Goal: Communication & Community: Answer question/provide support

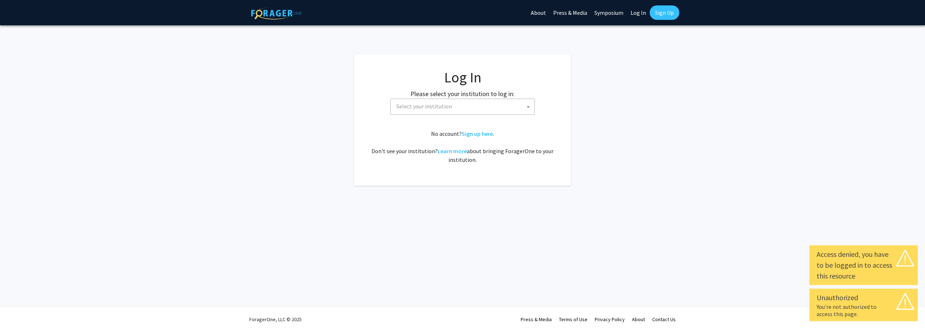
select select
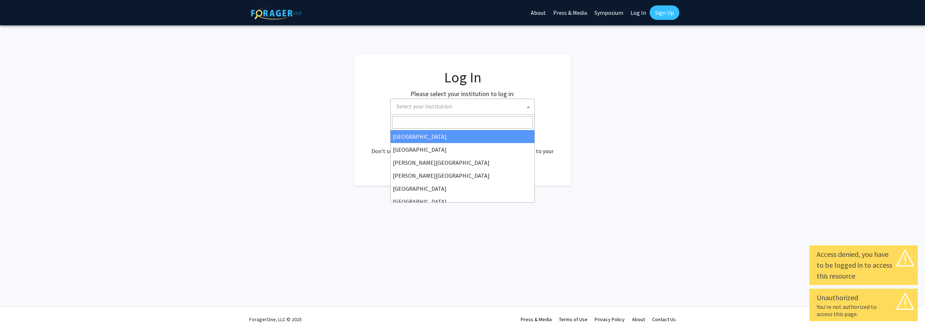
click at [453, 107] on span "Select your institution" at bounding box center [464, 106] width 141 height 15
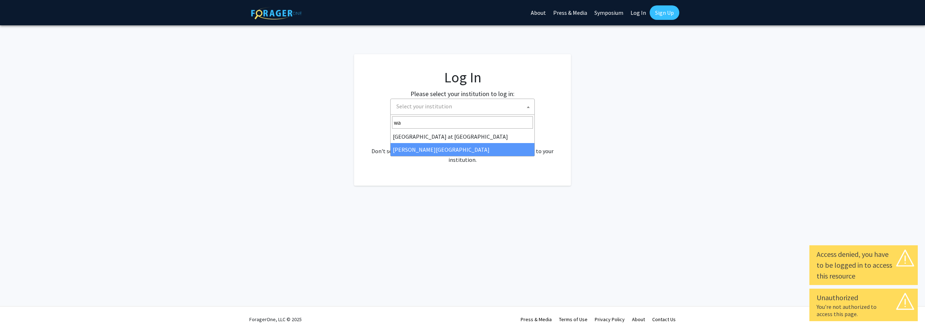
type input "wa"
select select "21"
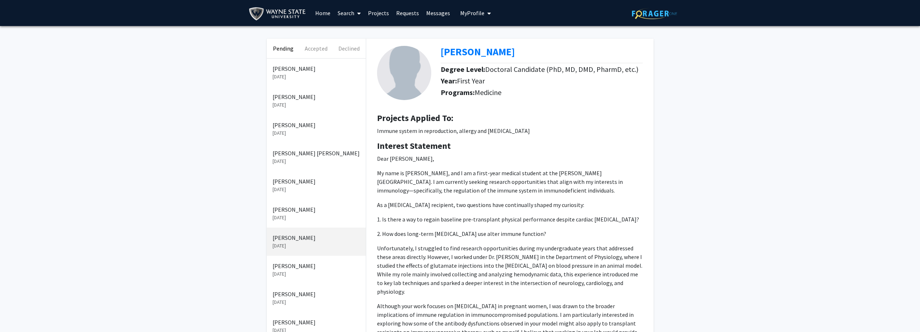
click at [175, 163] on div "Pending Accepted Declined [PERSON_NAME] [DATE] [PERSON_NAME] [DATE] [PERSON_NAM…" at bounding box center [460, 311] width 920 height 571
click at [303, 73] on p "[DATE]" at bounding box center [316, 77] width 87 height 8
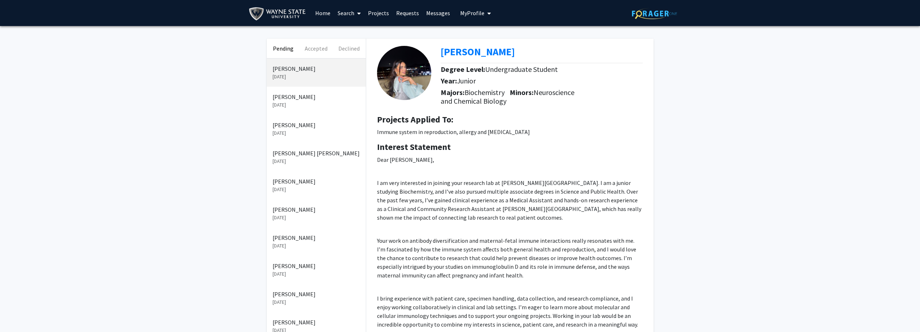
click at [308, 70] on p "[PERSON_NAME]" at bounding box center [316, 68] width 87 height 9
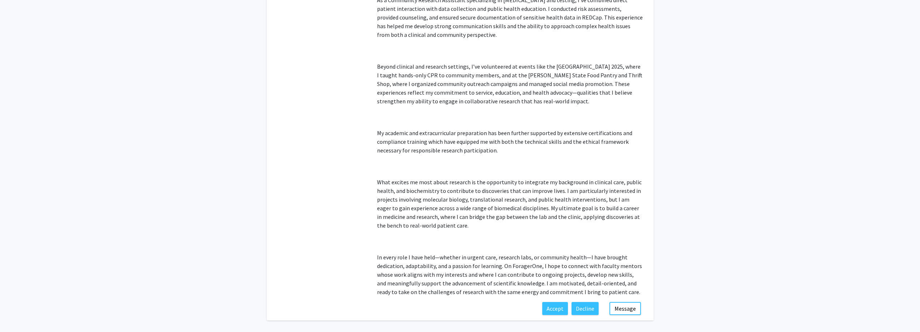
scroll to position [700, 0]
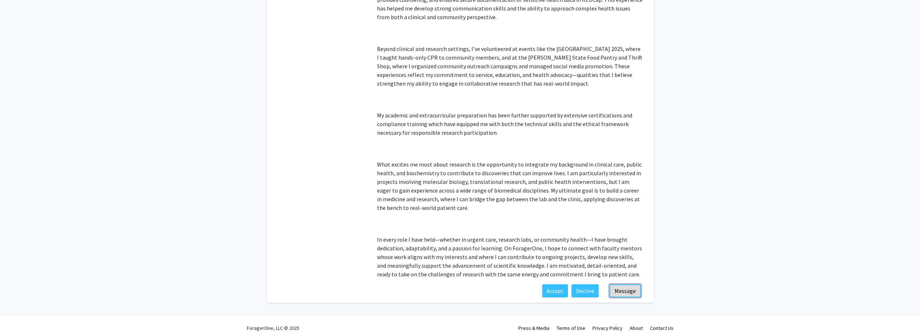
click at [630, 284] on button "Message" at bounding box center [624, 290] width 31 height 13
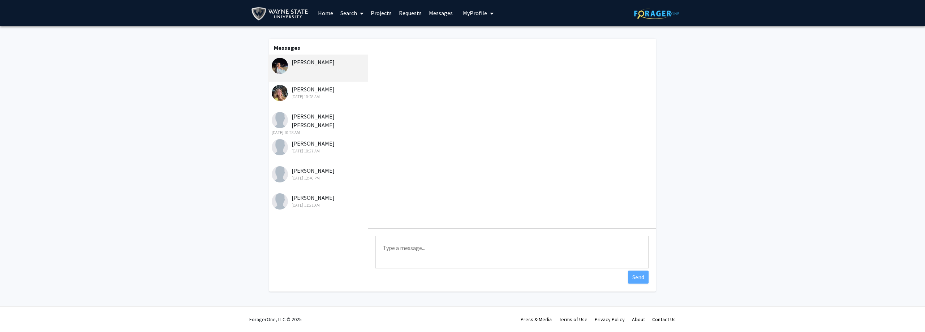
click at [323, 99] on div "[DATE] 10:28 AM" at bounding box center [319, 97] width 94 height 7
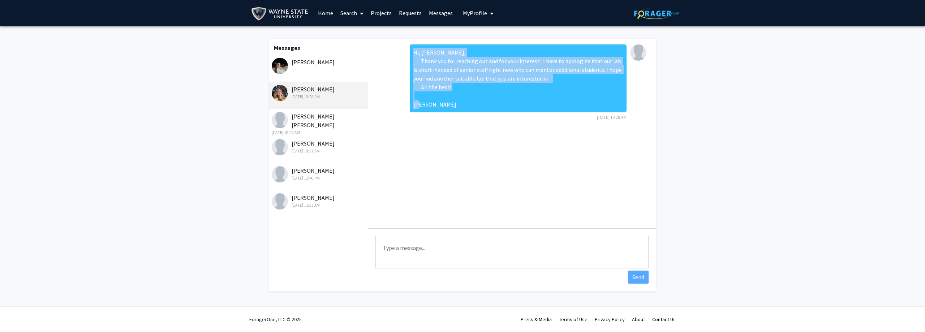
drag, startPoint x: 437, startPoint y: 104, endPoint x: 406, endPoint y: 64, distance: 51.5
click at [406, 64] on div "Hi, [PERSON_NAME], Thank you for reaching out and for your interest. I have to …" at bounding box center [512, 84] width 276 height 81
copy div "Hi, [PERSON_NAME], Thank you for reaching out and for your interest. I have to …"
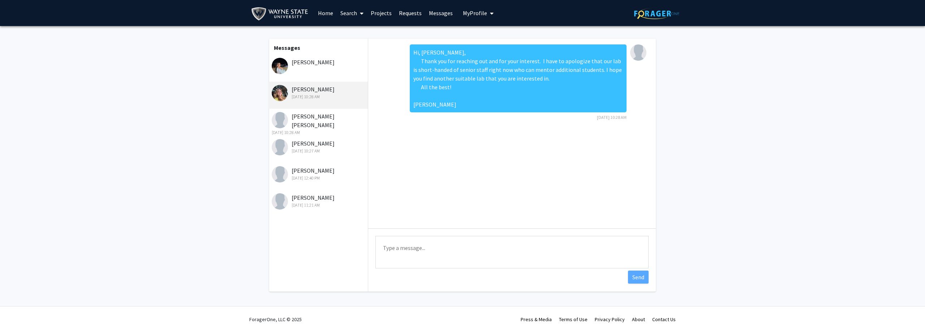
click at [330, 72] on div "[PERSON_NAME]" at bounding box center [318, 68] width 100 height 27
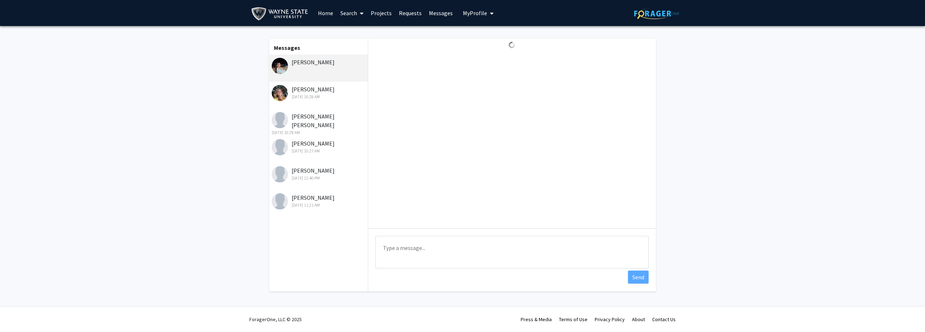
click at [429, 251] on textarea "Type a message" at bounding box center [512, 252] width 273 height 33
paste textarea "Hi, [PERSON_NAME], Thank you for reaching out and for your interest. I have to …"
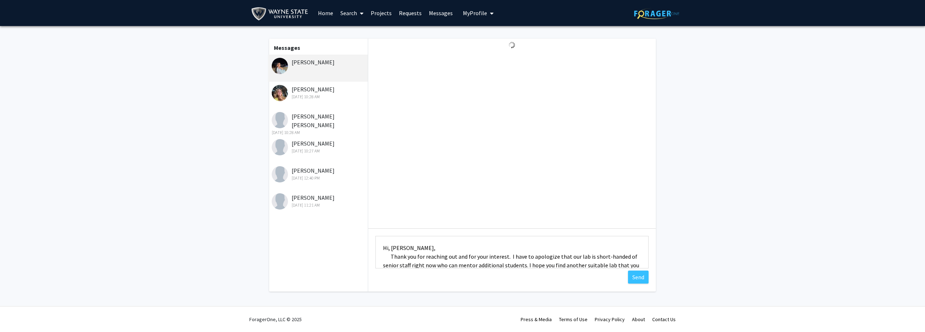
drag, startPoint x: 415, startPoint y: 255, endPoint x: 370, endPoint y: 231, distance: 50.8
click at [370, 231] on div "Type a message Hi, [PERSON_NAME], Thank you for reaching out and for your inter…" at bounding box center [512, 253] width 288 height 50
click at [399, 249] on textarea "Hi, [PERSON_NAME], Thank you for reaching out and for your interest. I have to …" at bounding box center [512, 252] width 273 height 33
click at [443, 250] on textarea "Hi, [PERSON_NAME], Thank you for reaching out and for your interest. I have to …" at bounding box center [512, 252] width 273 height 33
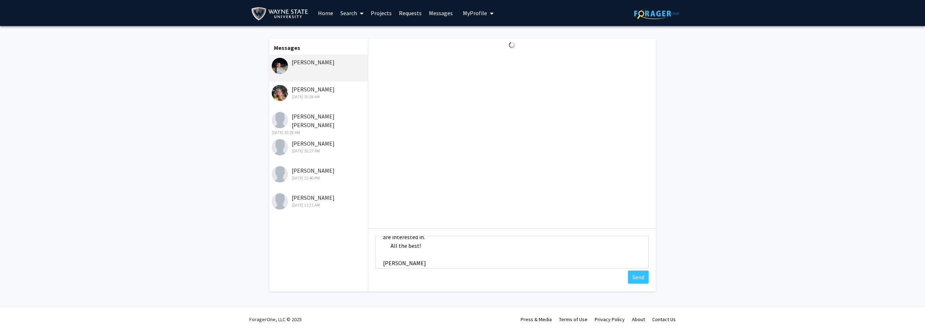
scroll to position [52, 0]
type textarea "Hi, Amanee, Thank you for reaching out and for your interest. I have to apologi…"
click at [640, 278] on button "Send" at bounding box center [638, 277] width 21 height 13
click at [723, 139] on fg-messaging "Messages [PERSON_NAME] [DATE] 12:30 PM [PERSON_NAME] [DATE] 10:28 AM [PERSON_NA…" at bounding box center [462, 167] width 925 height 282
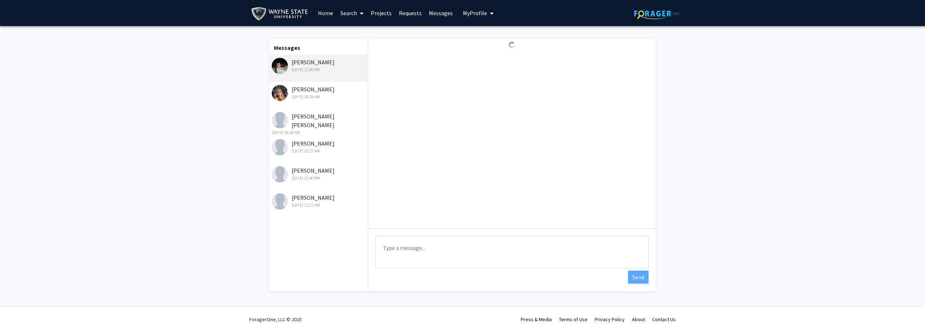
click at [326, 12] on link "Home" at bounding box center [325, 12] width 22 height 25
click at [526, 149] on div at bounding box center [512, 134] width 288 height 190
click at [506, 154] on div at bounding box center [512, 134] width 288 height 190
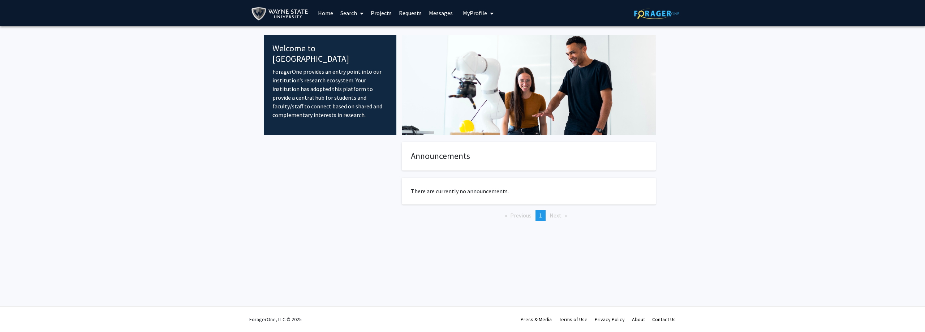
click at [377, 12] on link "Projects" at bounding box center [381, 12] width 28 height 25
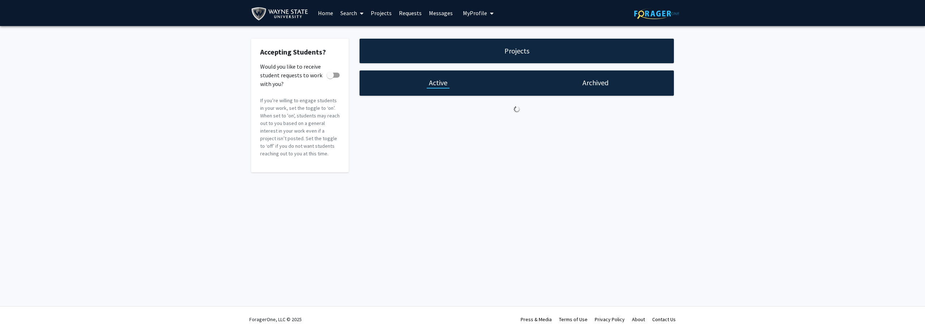
checkbox input "true"
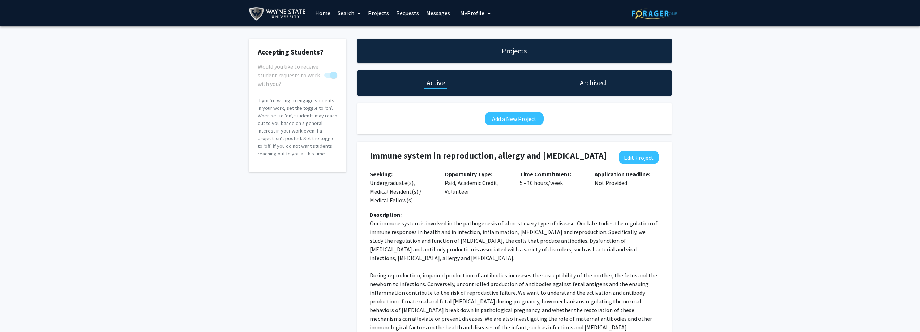
click at [407, 10] on link "Requests" at bounding box center [408, 12] width 30 height 25
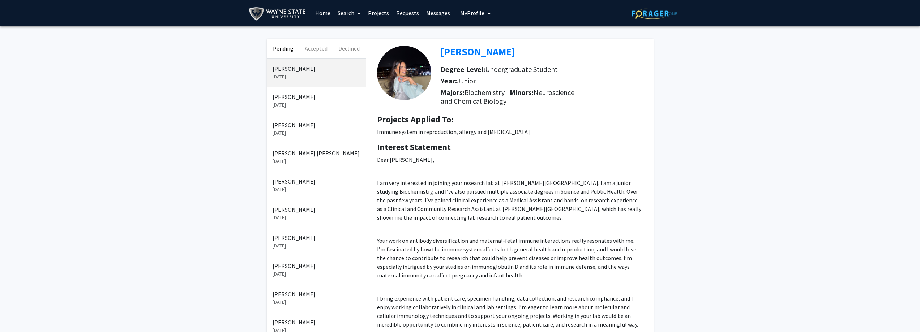
click at [295, 96] on p "[PERSON_NAME]" at bounding box center [316, 97] width 87 height 9
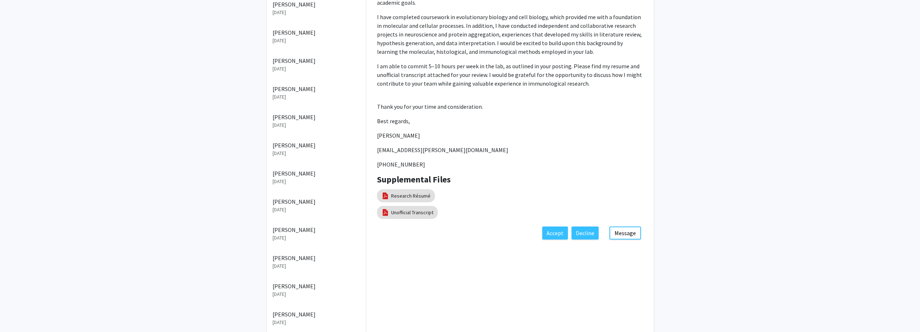
scroll to position [287, 0]
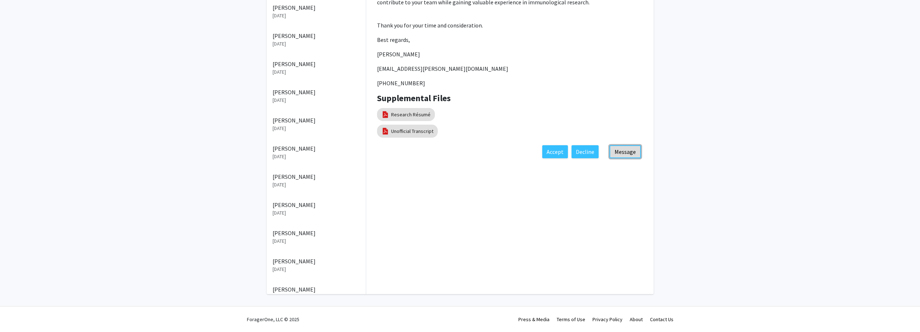
click at [623, 145] on button "Message" at bounding box center [624, 151] width 31 height 13
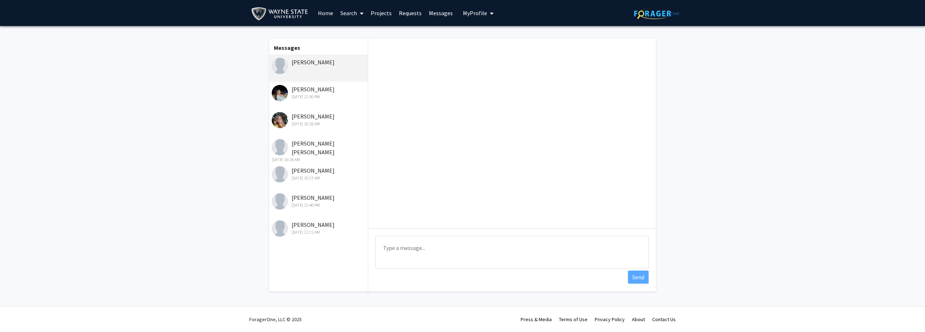
click at [433, 247] on textarea "Type a message" at bounding box center [512, 252] width 273 height 33
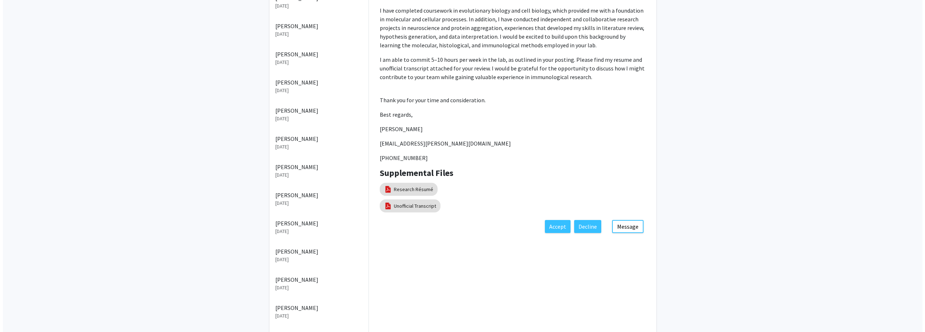
scroll to position [287, 0]
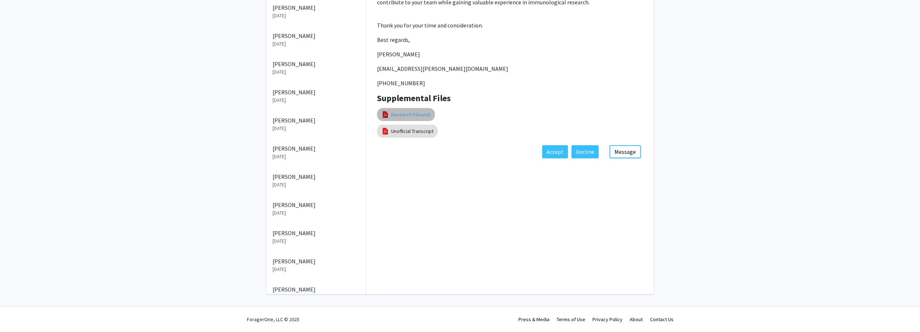
click at [403, 111] on link "Research Résumé" at bounding box center [410, 115] width 39 height 8
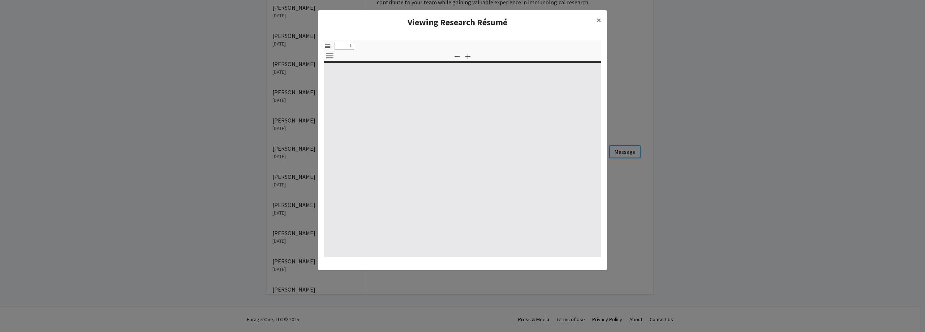
select select "custom"
type input "0"
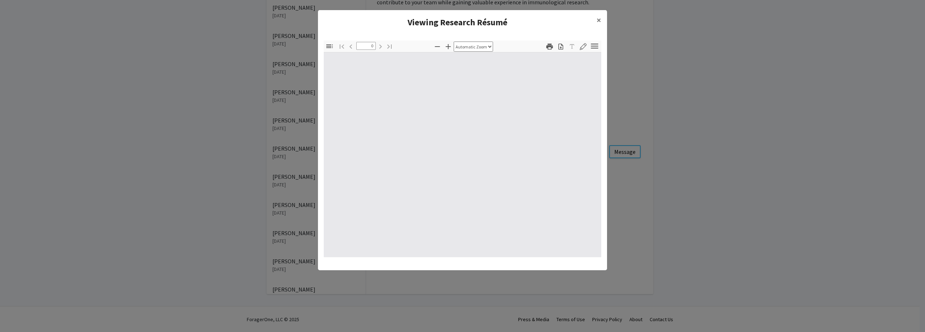
select select "custom"
type input "1"
select select "auto"
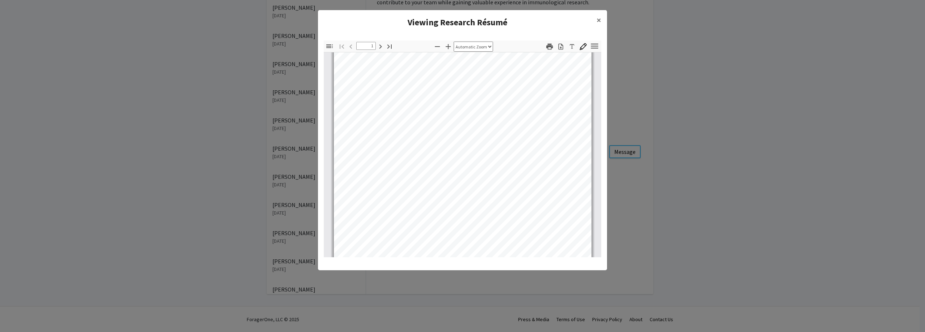
scroll to position [145, 0]
type input "2"
click at [595, 20] on button "×" at bounding box center [599, 20] width 16 height 20
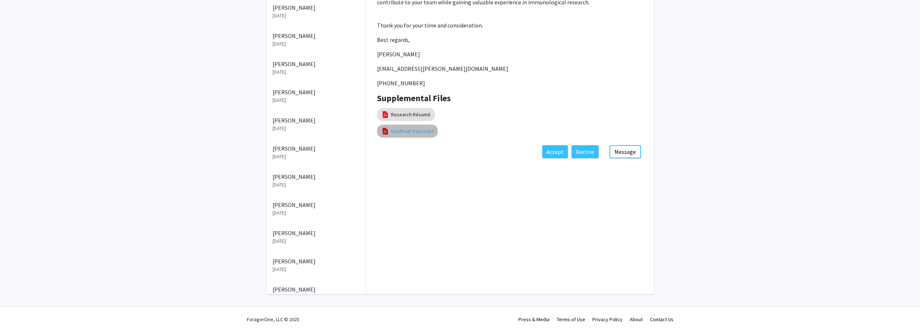
click at [420, 128] on link "Unofficial Transcript" at bounding box center [412, 132] width 42 height 8
select select "custom"
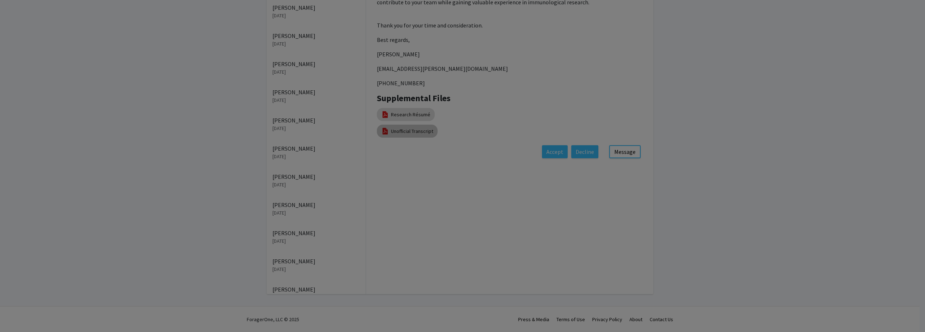
type input "1"
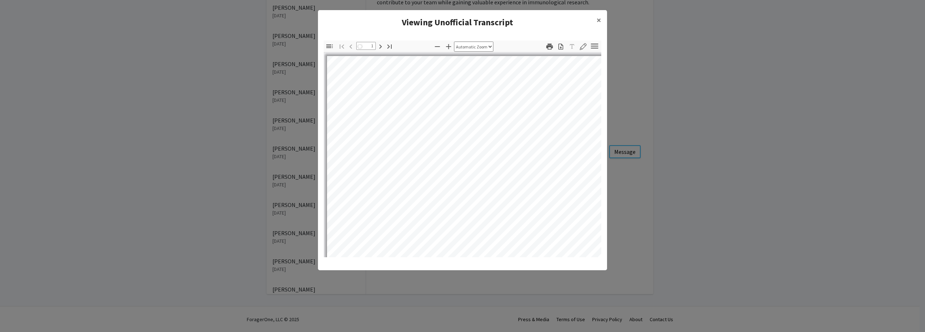
select select "auto"
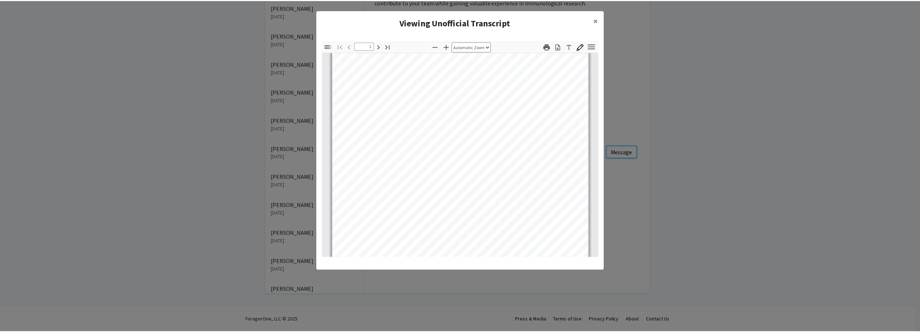
scroll to position [145, 0]
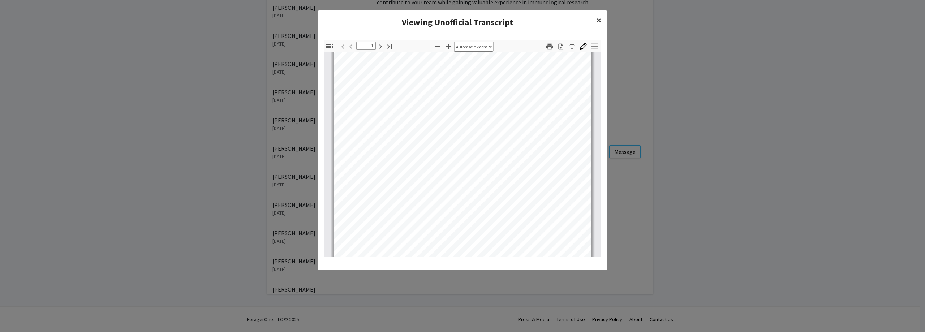
click at [600, 20] on span "×" at bounding box center [599, 19] width 5 height 11
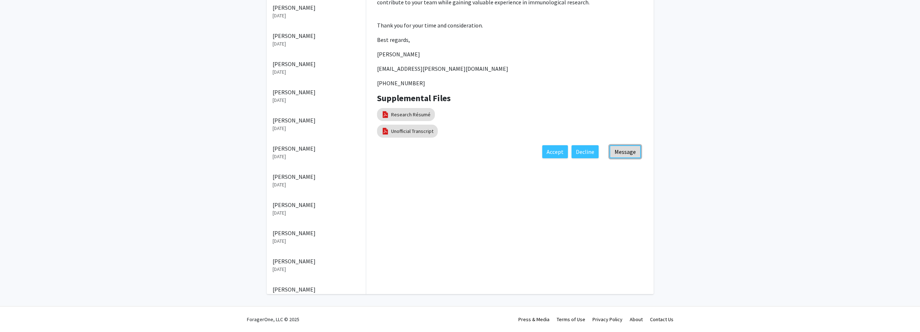
click at [629, 145] on button "Message" at bounding box center [624, 151] width 31 height 13
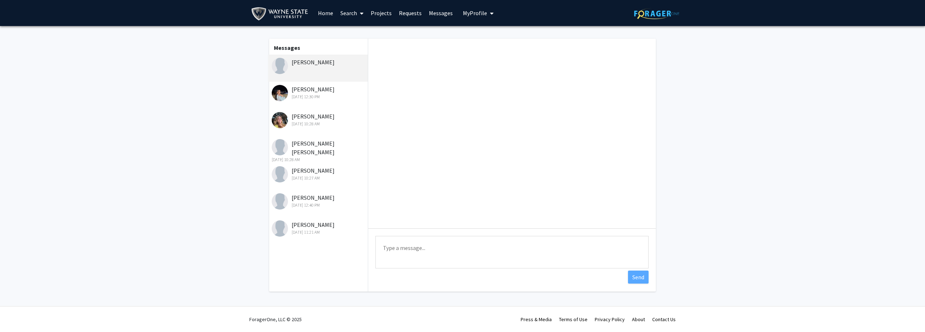
click at [476, 254] on textarea "Type a message" at bounding box center [512, 252] width 273 height 33
paste textarea "Hi, [PERSON_NAME], Thank you for reaching out and for your interest. I have to …"
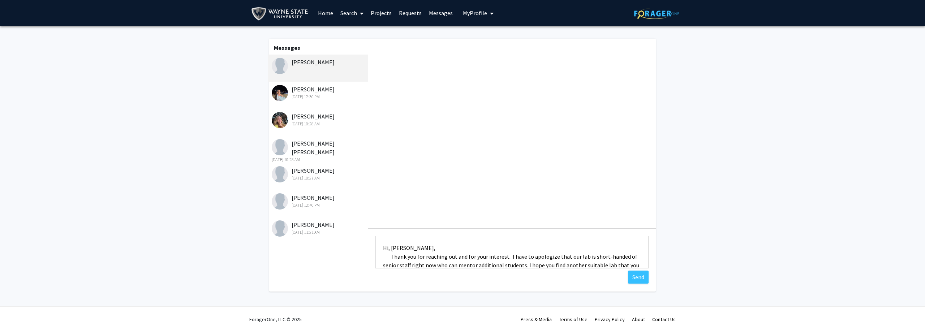
drag, startPoint x: 409, startPoint y: 252, endPoint x: 377, endPoint y: 228, distance: 40.0
click at [378, 228] on div "Type a message Hi, [PERSON_NAME], Thank you for reaching out and for your inter…" at bounding box center [512, 165] width 288 height 253
click at [398, 249] on textarea "Hi, [PERSON_NAME], Thank you for reaching out and for your interest. I have to …" at bounding box center [512, 252] width 273 height 33
click at [432, 247] on textarea "Hi, Nabila, Thank you for reaching out and for your interest. I have to apologi…" at bounding box center [512, 252] width 273 height 33
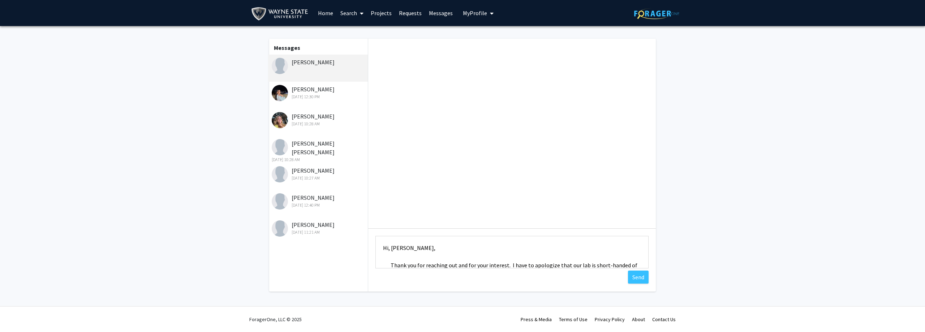
type textarea "Hi, Nabila, Thank you for reaching out and for your interest. I have to apologi…"
click at [634, 275] on button "Send" at bounding box center [638, 277] width 21 height 13
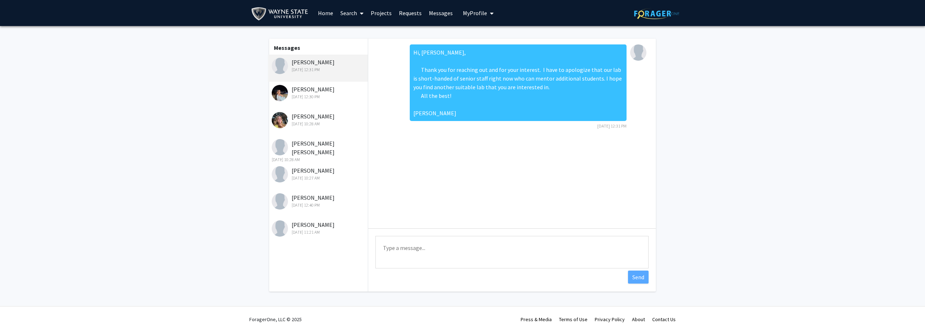
click at [166, 148] on fg-messaging "Messages Nabila Inan Sep 15, 2025 12:31 PM Amanee Kheireddine Sep 15, 2025 12:3…" at bounding box center [462, 167] width 925 height 282
